Goal: Navigation & Orientation: Find specific page/section

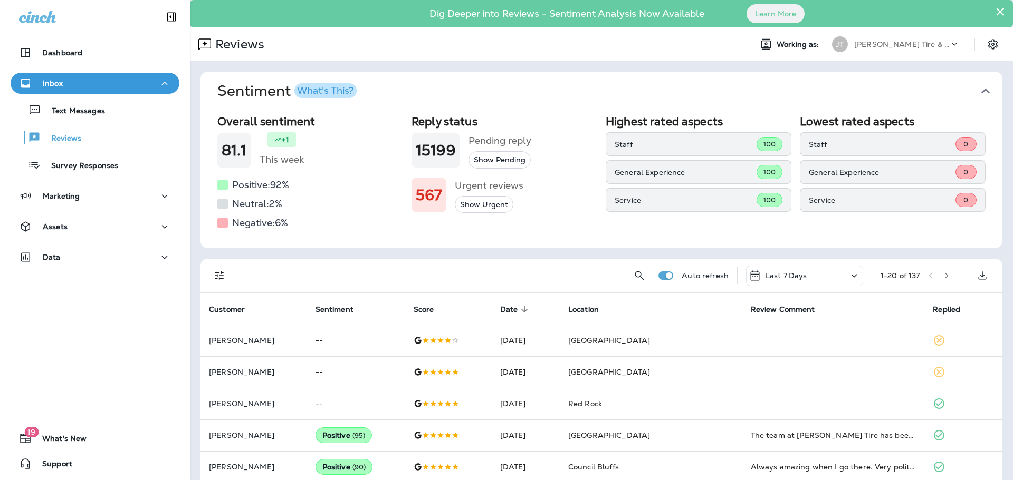
click at [74, 114] on p "Text Messages" at bounding box center [73, 112] width 64 height 10
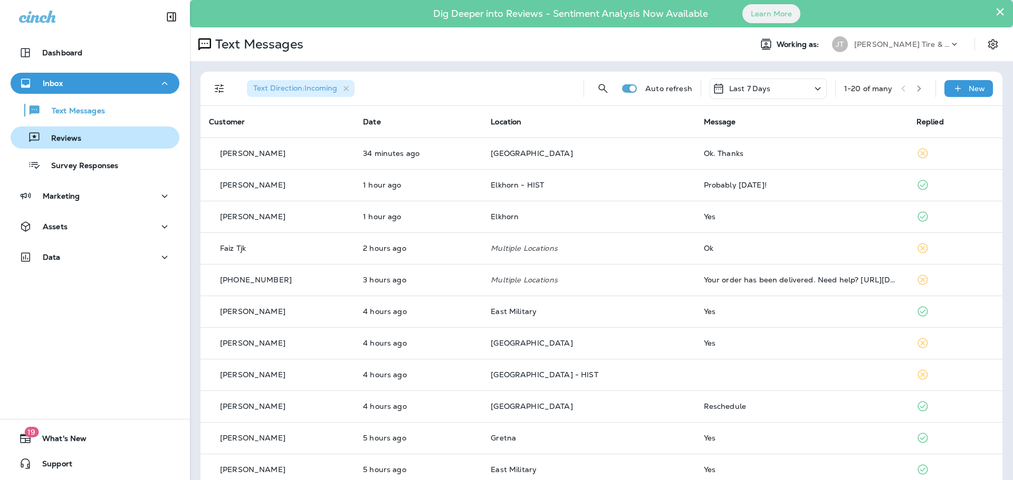
click at [95, 135] on div "Reviews" at bounding box center [95, 138] width 160 height 16
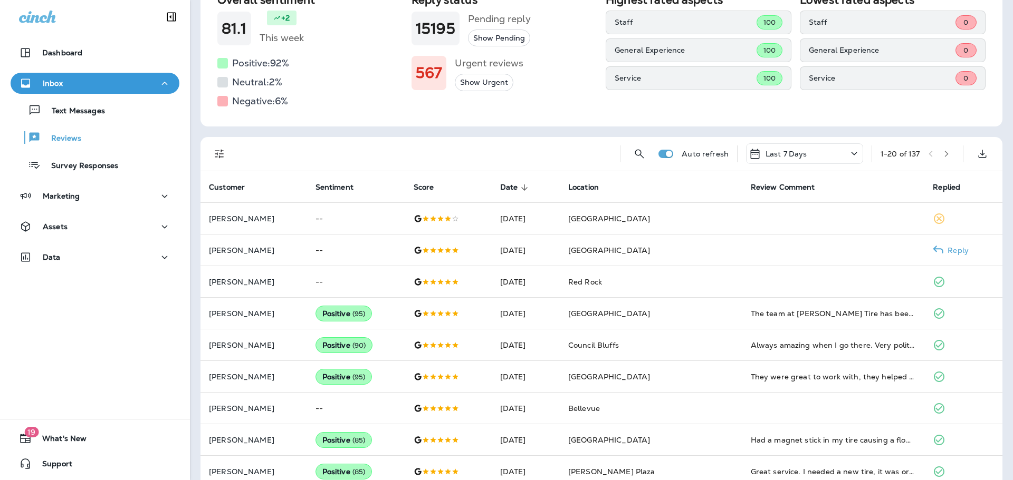
scroll to position [118, 0]
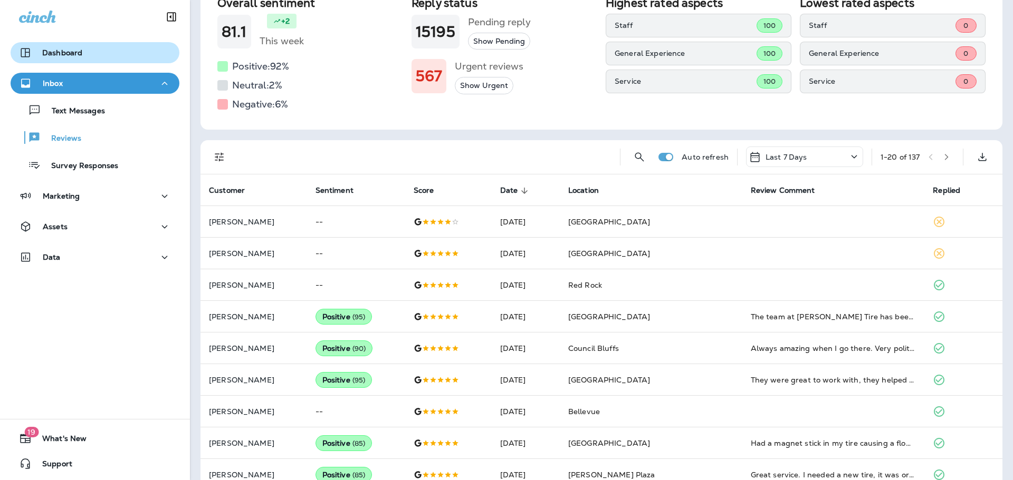
click at [72, 46] on button "Dashboard" at bounding box center [95, 52] width 169 height 21
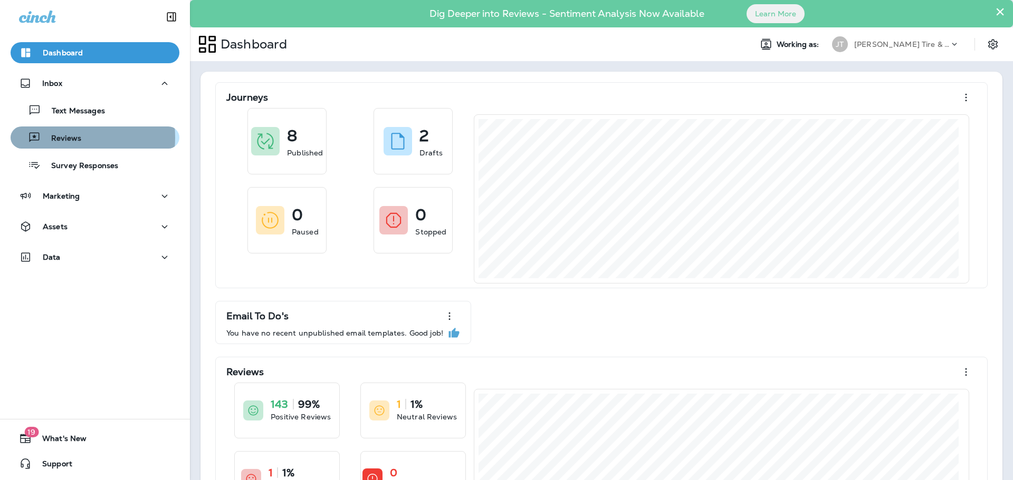
click at [63, 138] on p "Reviews" at bounding box center [61, 139] width 41 height 10
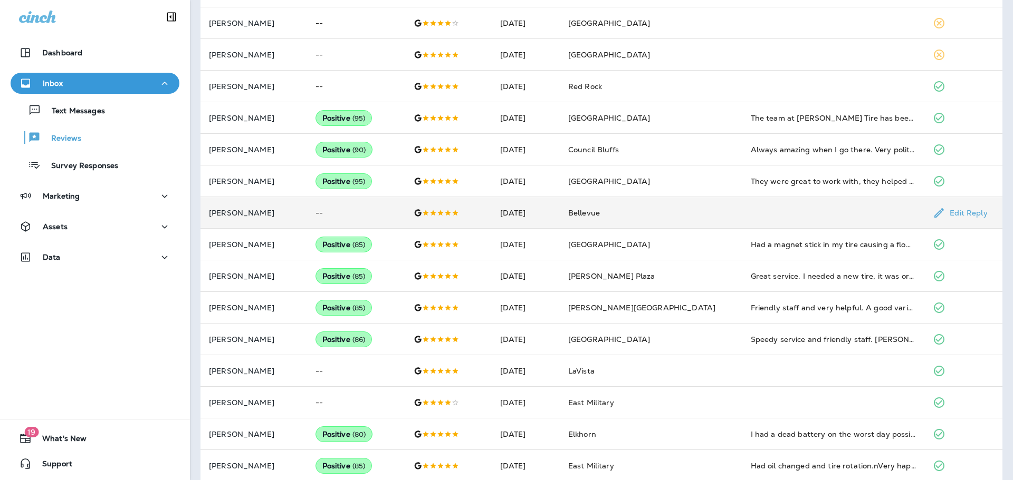
scroll to position [369, 0]
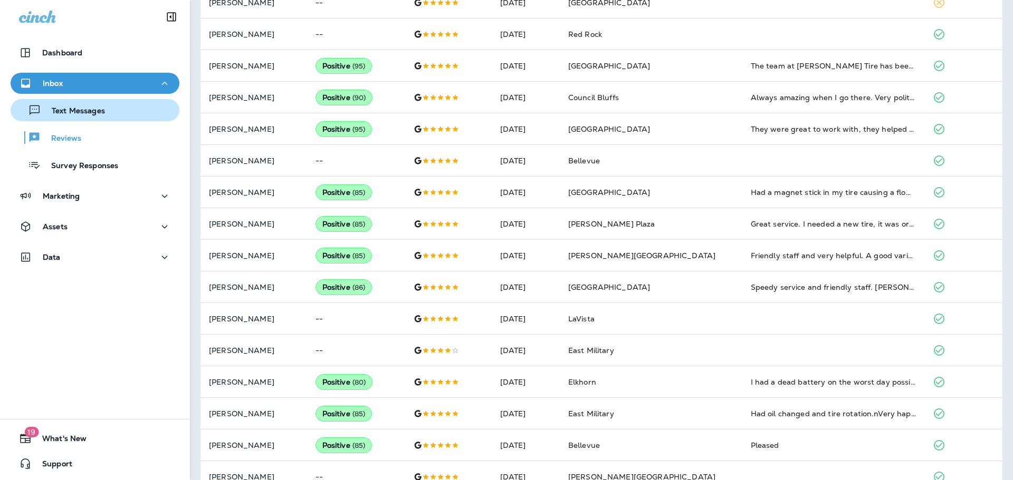
click at [69, 112] on p "Text Messages" at bounding box center [73, 112] width 64 height 10
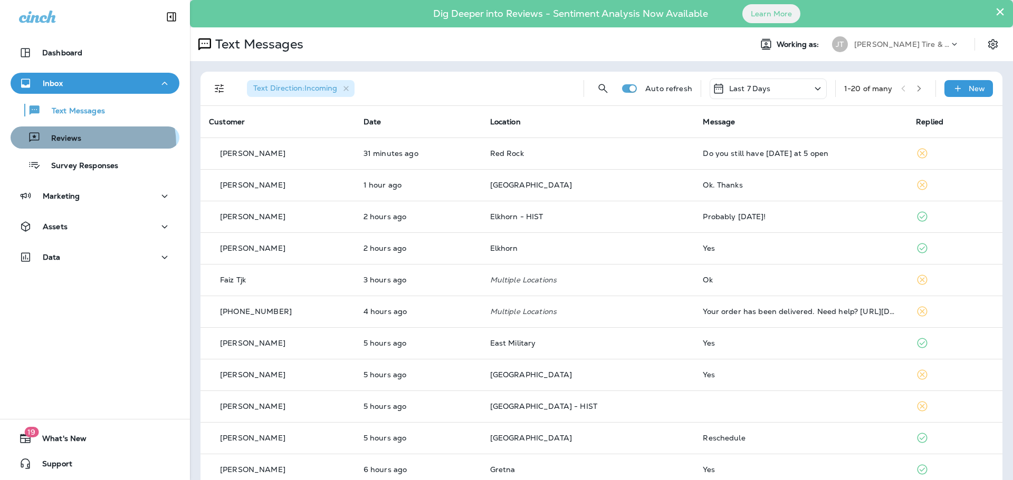
click at [69, 146] on button "Reviews" at bounding box center [95, 138] width 169 height 22
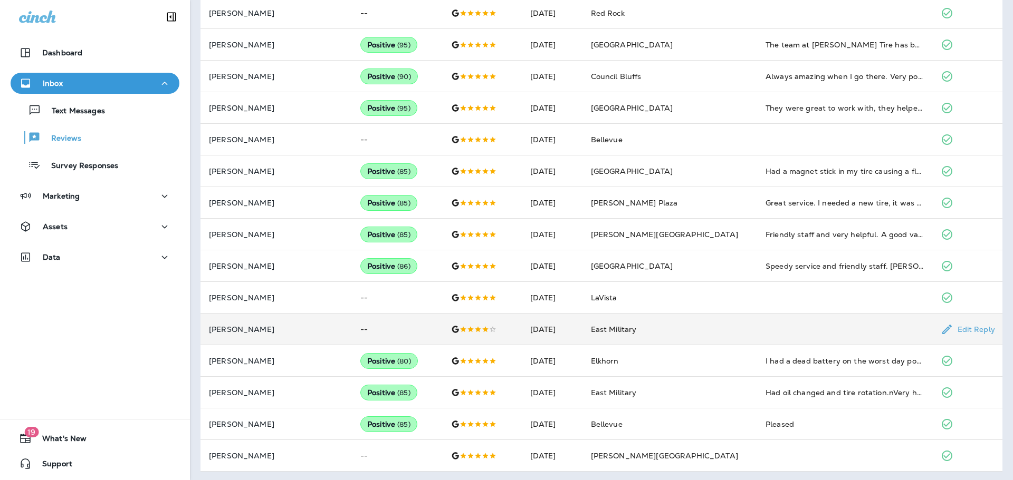
scroll to position [487, 0]
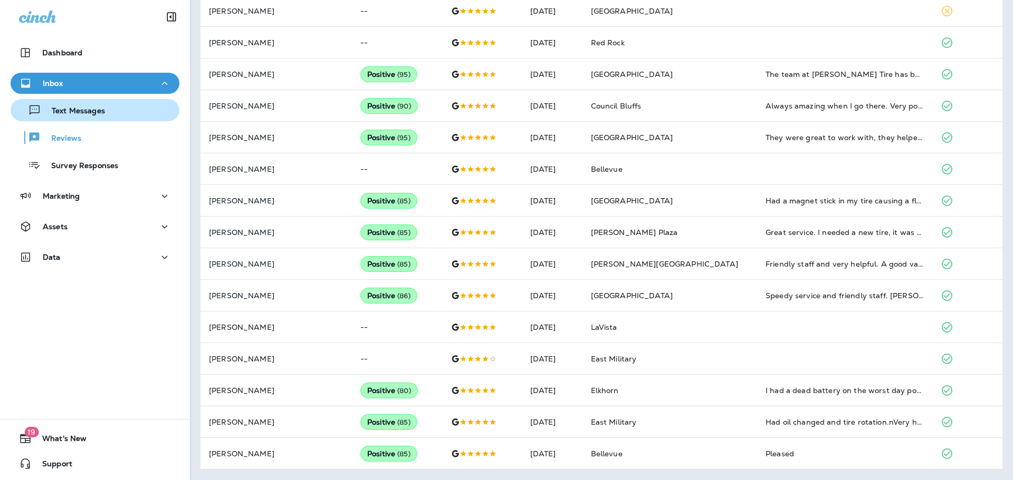
click at [100, 113] on p "Text Messages" at bounding box center [73, 112] width 64 height 10
